Goal: Check status

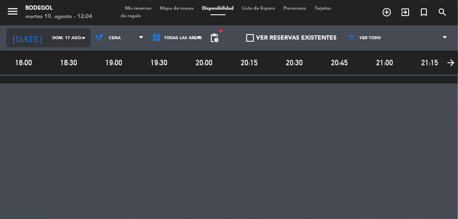
click at [79, 39] on icon "arrow_drop_down" at bounding box center [83, 38] width 10 height 10
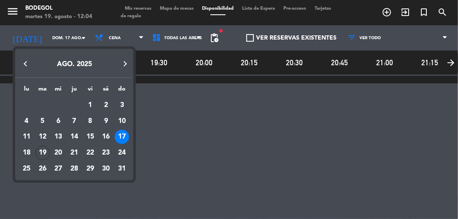
click at [44, 149] on div "19" at bounding box center [42, 153] width 14 height 14
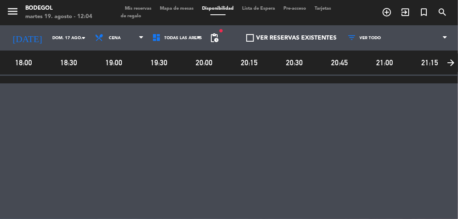
type input "[DATE]"
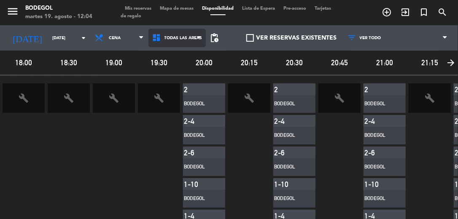
click at [189, 38] on span "Todas las áreas" at bounding box center [183, 38] width 38 height 5
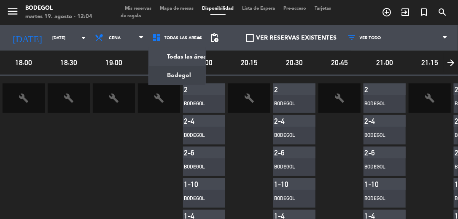
click at [169, 77] on main "menu Bodegol [DATE] 19. agosto - 12:04 Mis reservas Mapa de mesas Disponibilida…" at bounding box center [229, 109] width 458 height 219
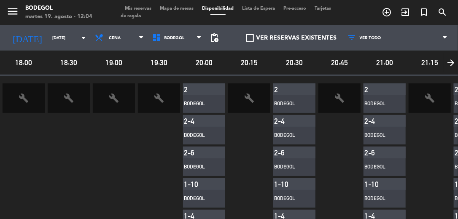
click at [148, 16] on span "Tarjetas de regalo" at bounding box center [226, 12] width 210 height 12
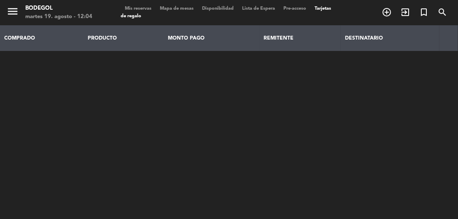
click at [147, 9] on span "Mis reservas" at bounding box center [138, 8] width 35 height 5
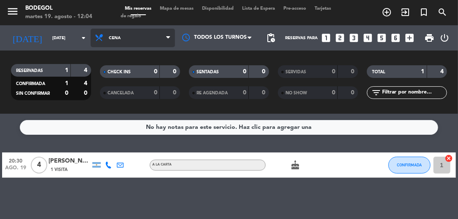
click at [159, 39] on span "Cena" at bounding box center [133, 38] width 84 height 19
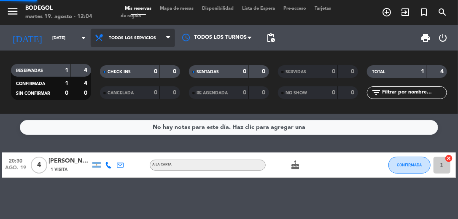
click at [150, 56] on div "menu Bodegol [DATE] 19. agosto - 12:04 Mis reservas Mapa de mesas Disponibilida…" at bounding box center [229, 57] width 458 height 114
